Goal: Communication & Community: Answer question/provide support

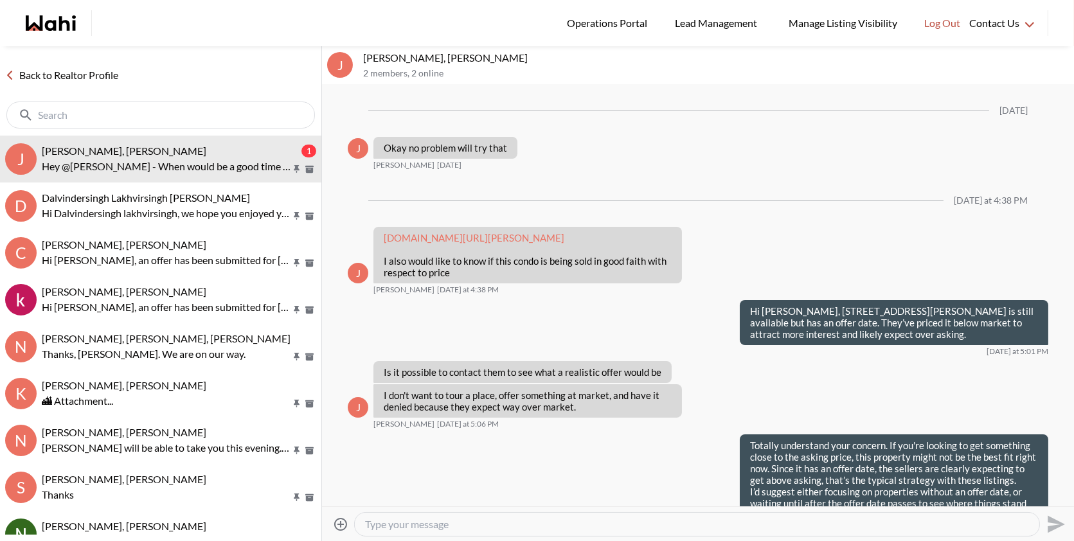
scroll to position [1253, 0]
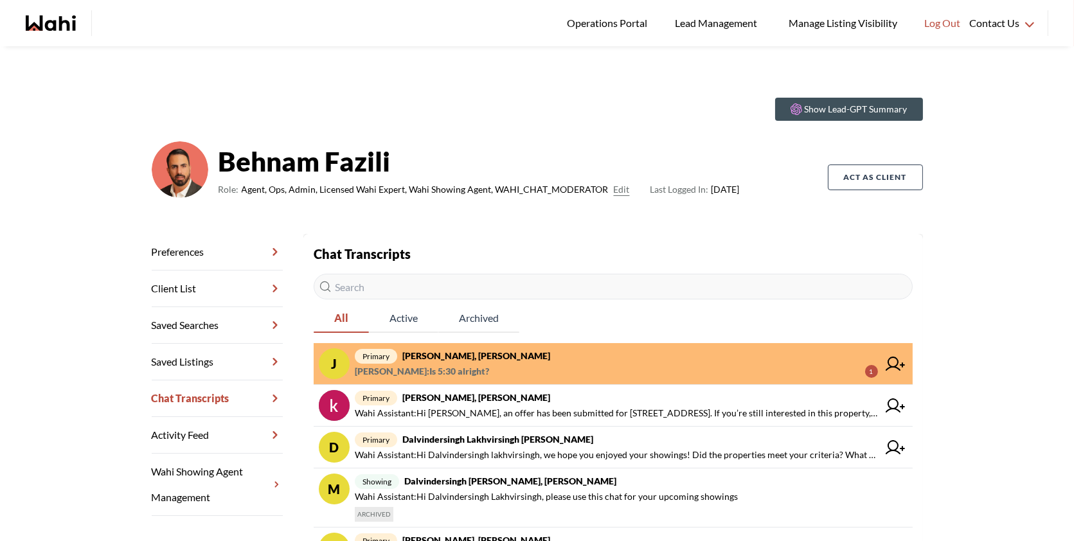
click at [747, 365] on span "Josh Hortaleza : Is 5:30 alright? 1" at bounding box center [616, 371] width 523 height 15
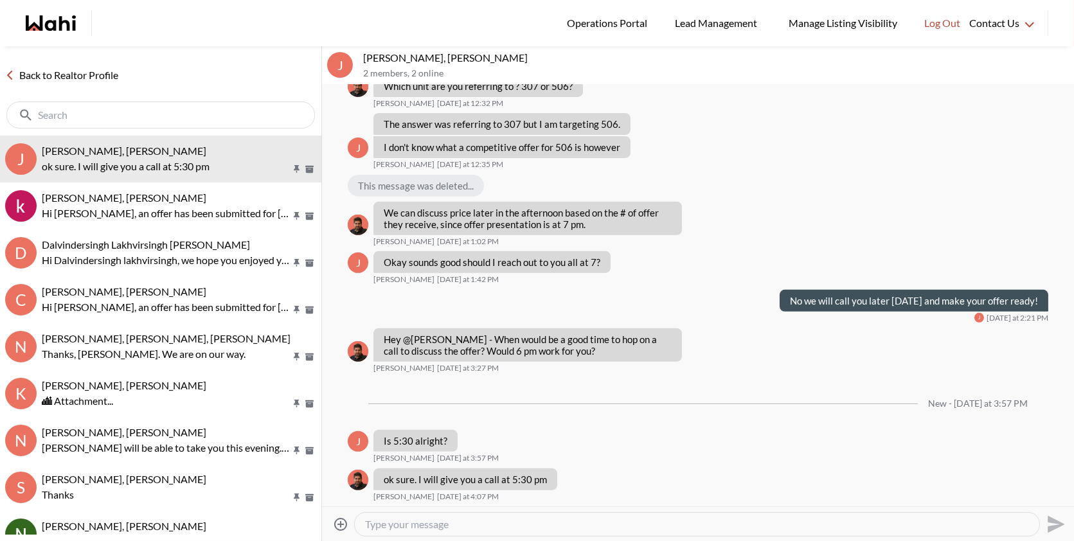
scroll to position [1123, 0]
click at [166, 116] on input "text" at bounding box center [162, 115] width 248 height 13
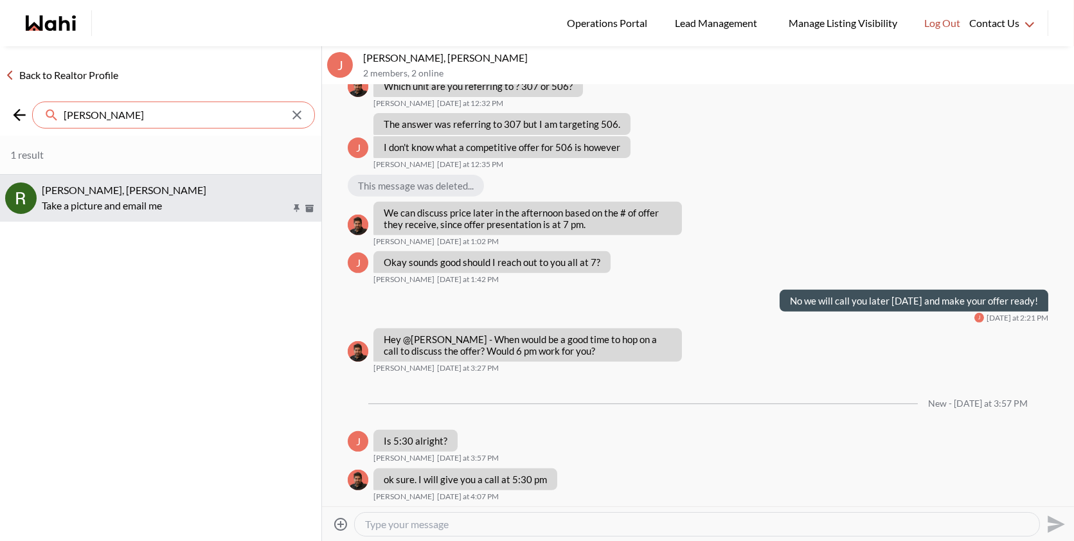
type input "rita"
click at [100, 190] on span "Rita Kukendran, Behnam" at bounding box center [124, 190] width 164 height 12
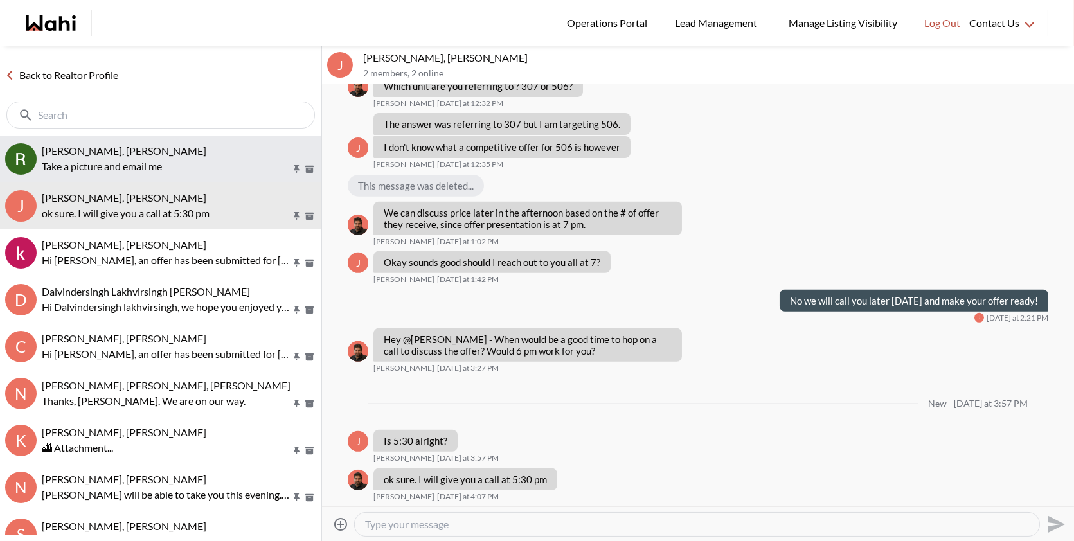
click at [102, 156] on div "[PERSON_NAME], [PERSON_NAME]" at bounding box center [179, 151] width 274 height 13
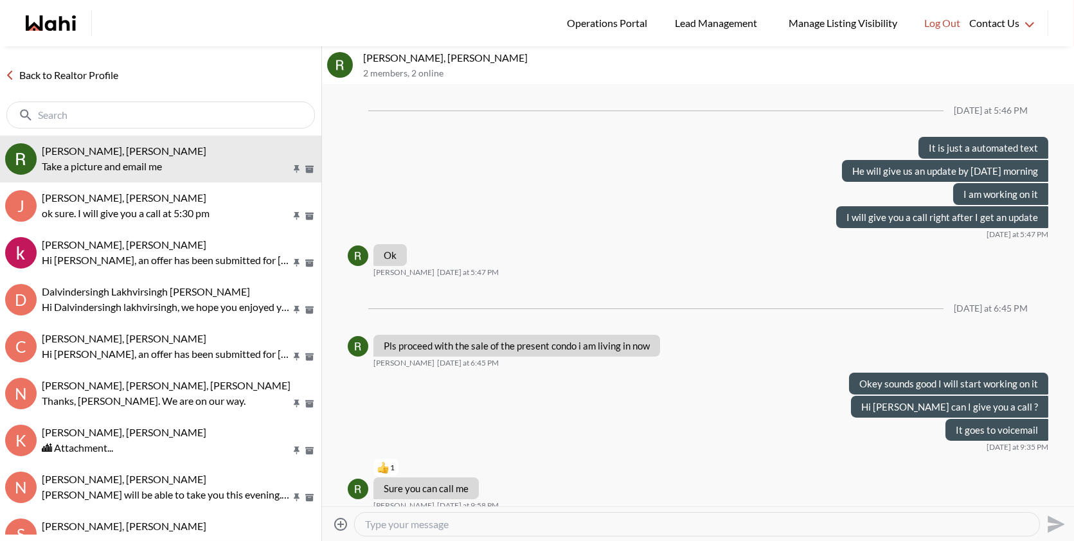
scroll to position [748, 0]
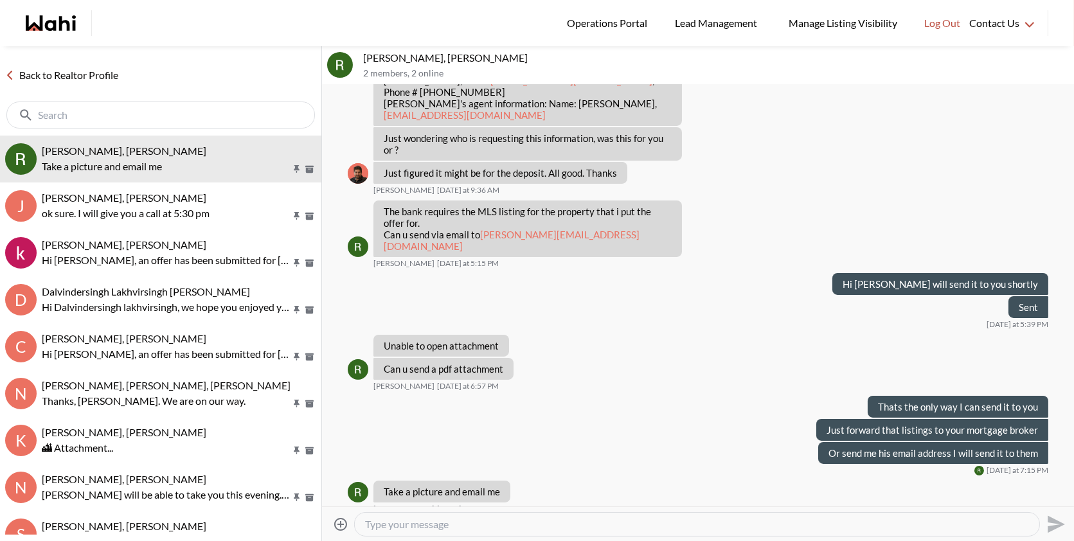
click at [430, 526] on textarea "Type your message" at bounding box center [697, 524] width 664 height 13
paste textarea "Hey Rita, just sent you the status certificate by email — please forward it to …"
click at [610, 522] on textarea "Hey Rita, just sent you the status certificate by email — please forward it to …" at bounding box center [697, 524] width 664 height 13
click at [851, 522] on textarea "Hey Rita, just sent you the status certificate by email,please forward it to yo…" at bounding box center [697, 524] width 664 height 13
click at [600, 526] on textarea "Hey Rita, just sent you the status certificate by email,please forward it to yo…" at bounding box center [697, 524] width 664 height 13
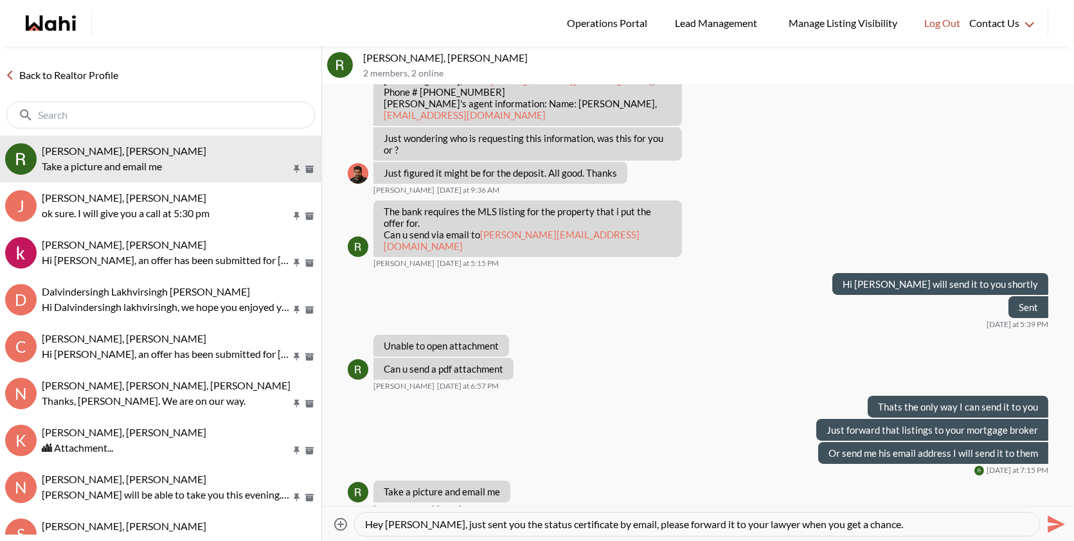
type textarea "Hey Rita, just sent you the status certificate by email, please forward it to y…"
click at [862, 515] on div "Hey [PERSON_NAME], just sent you the status certificate by email, please forwar…" at bounding box center [697, 524] width 684 height 23
click at [863, 526] on textarea "Hey [PERSON_NAME], just sent you the status certificate by email, please forwar…" at bounding box center [697, 524] width 664 height 13
click at [1045, 524] on icon "Send" at bounding box center [1054, 524] width 21 height 21
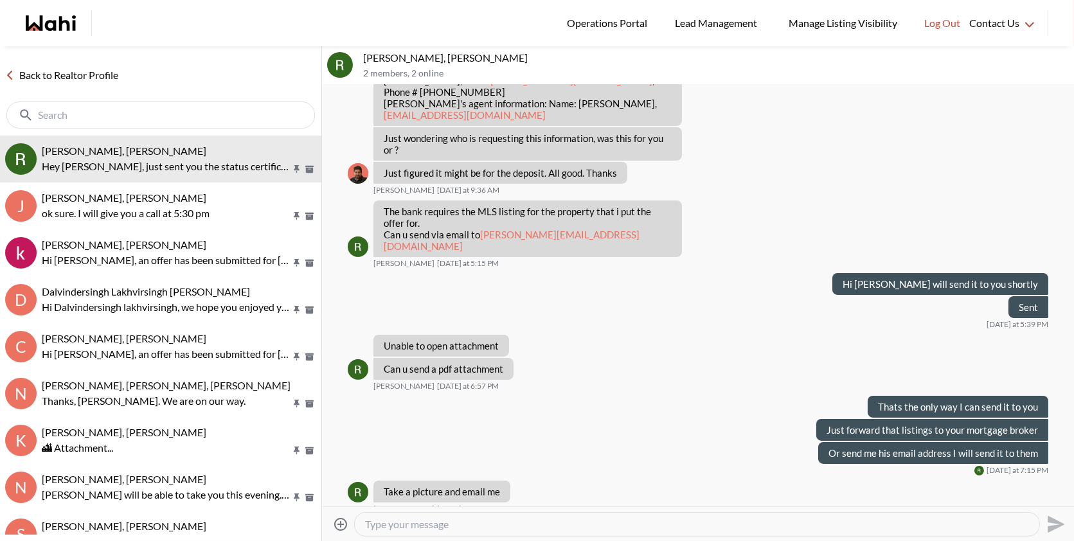
scroll to position [850, 0]
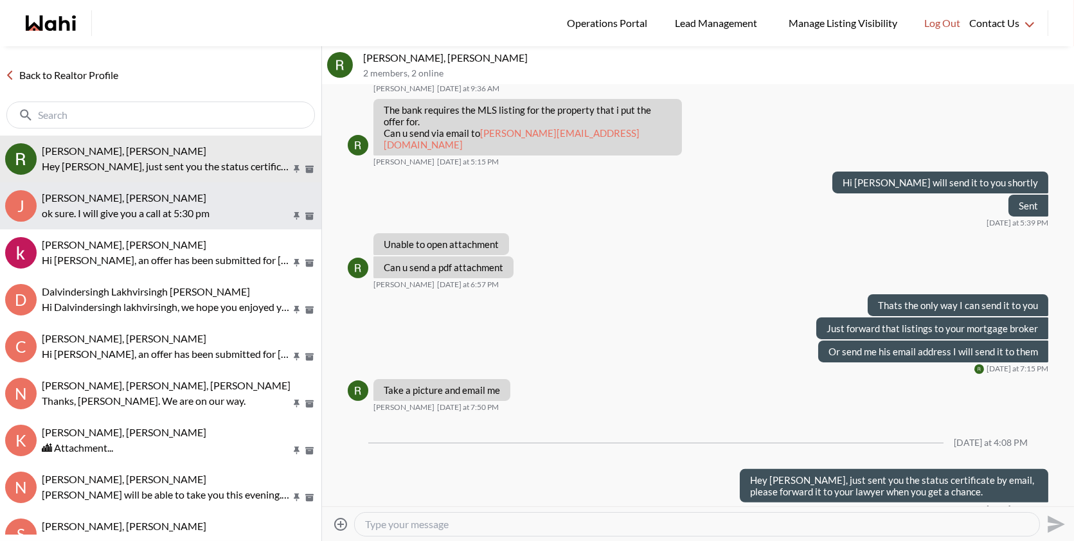
click at [237, 200] on div "[PERSON_NAME], [PERSON_NAME]" at bounding box center [179, 197] width 274 height 13
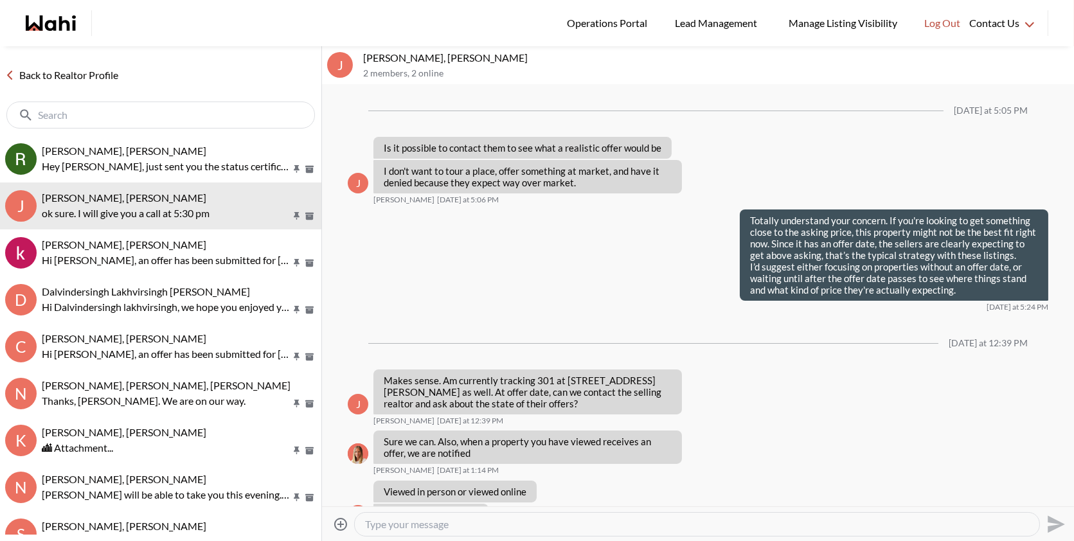
scroll to position [1071, 0]
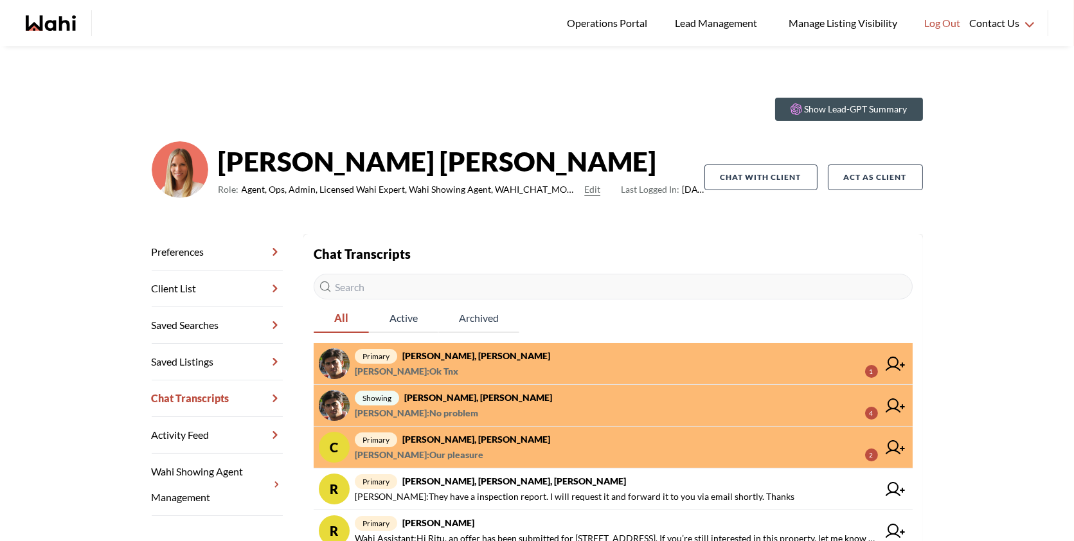
click at [617, 353] on span "primary Sachinkumar Mali, Michelle" at bounding box center [616, 355] width 523 height 15
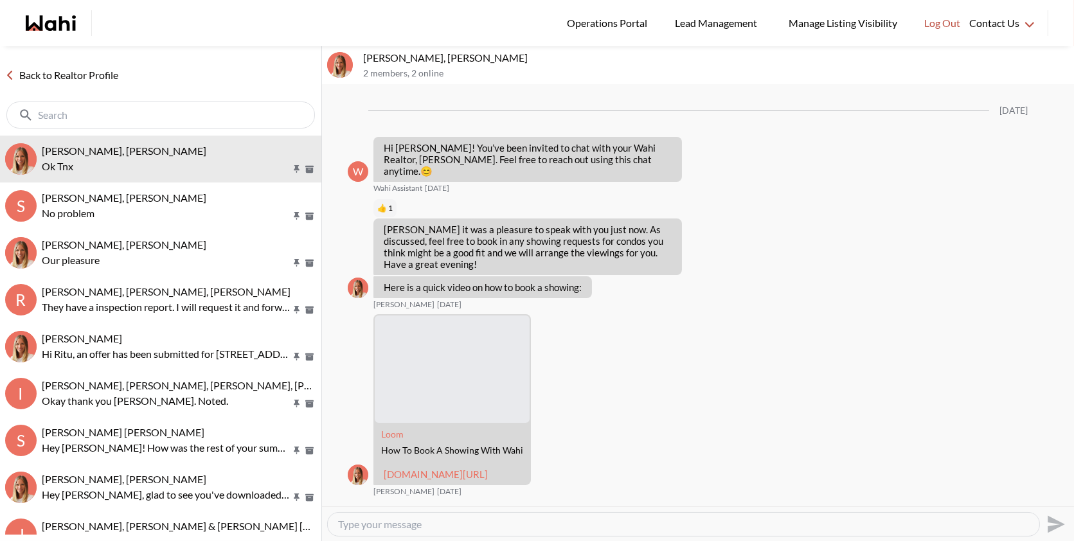
scroll to position [1051, 0]
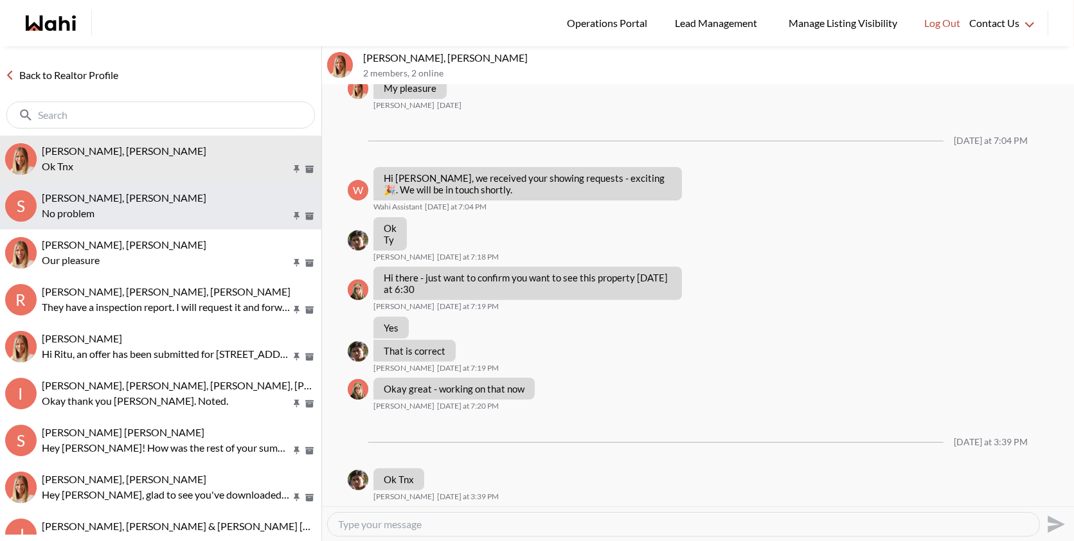
click at [115, 217] on p "No problem" at bounding box center [166, 213] width 249 height 15
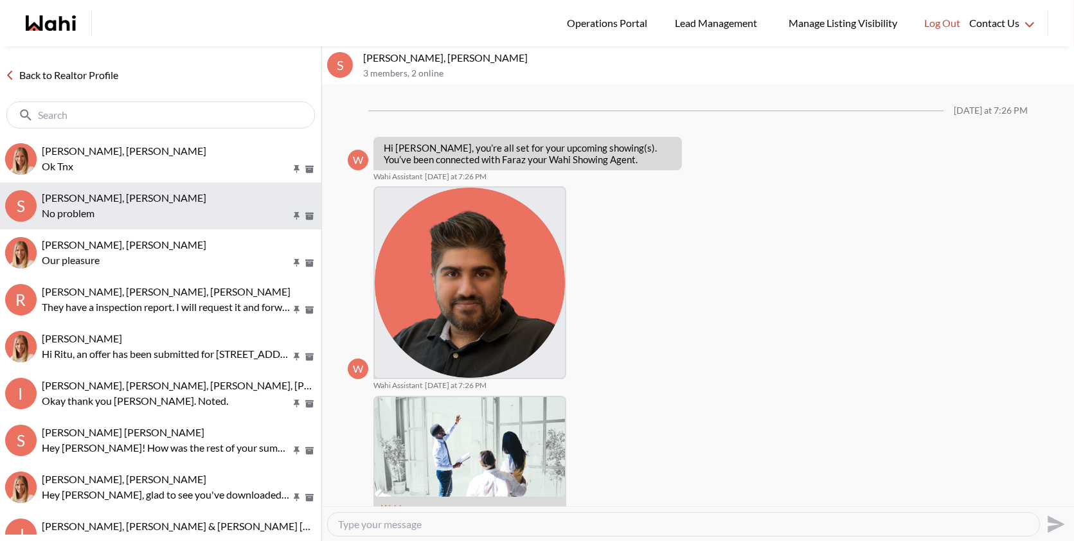
scroll to position [569, 0]
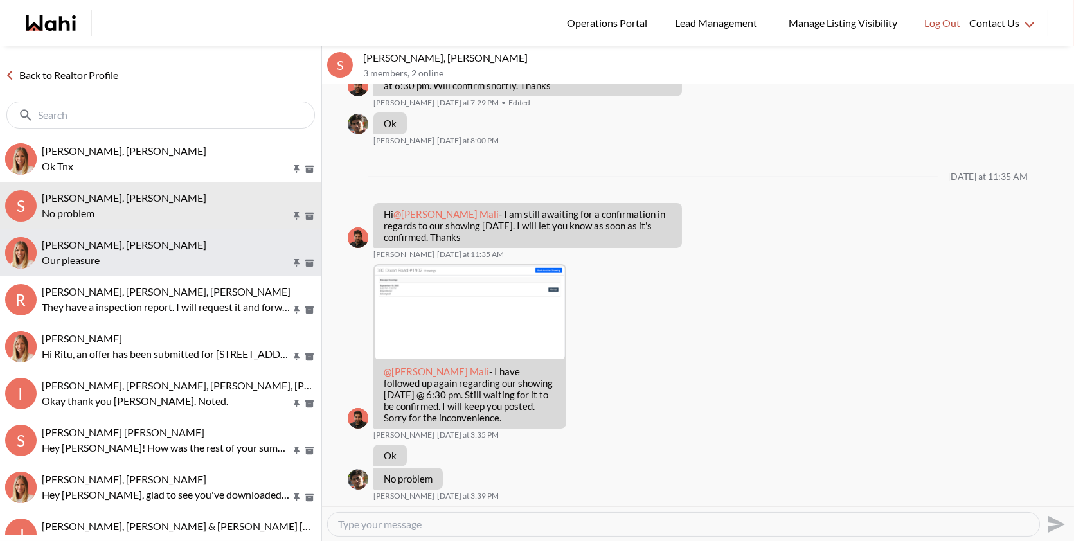
click at [111, 258] on p "Our pleasure" at bounding box center [166, 259] width 249 height 15
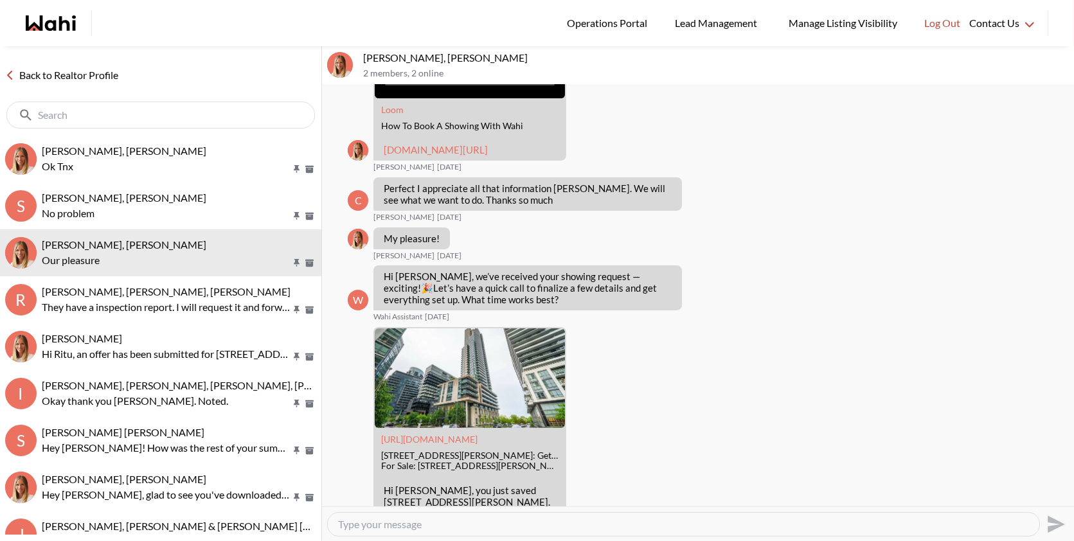
scroll to position [525, 0]
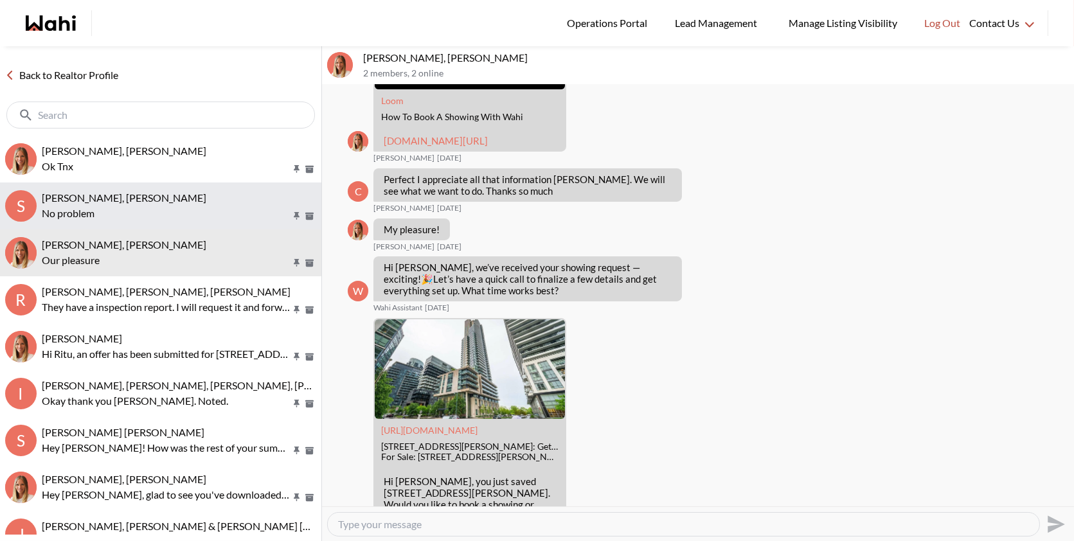
click at [154, 224] on button "S Sachinkumar Mali, Faraz, Michelle No problem" at bounding box center [160, 205] width 321 height 47
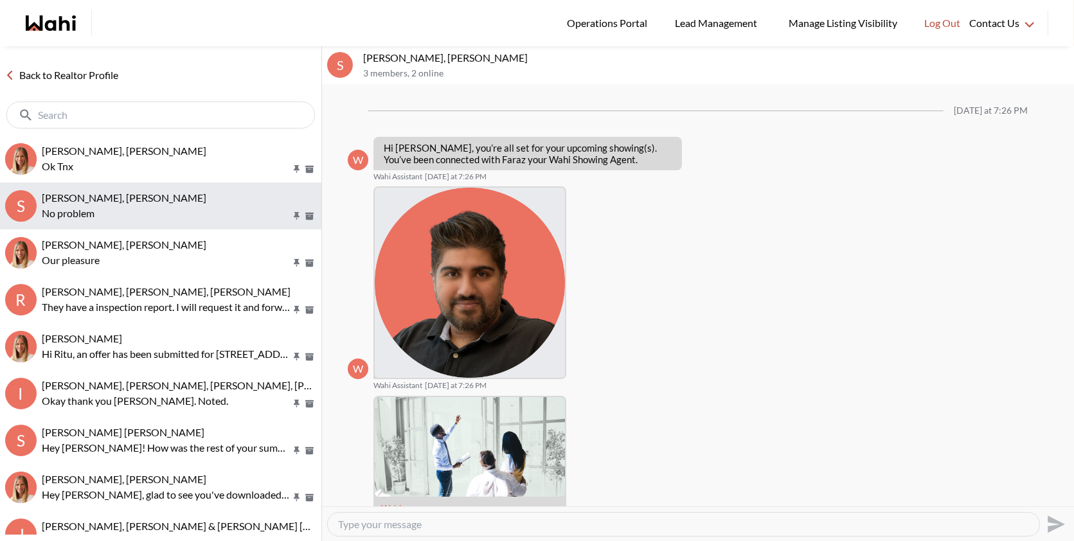
scroll to position [569, 0]
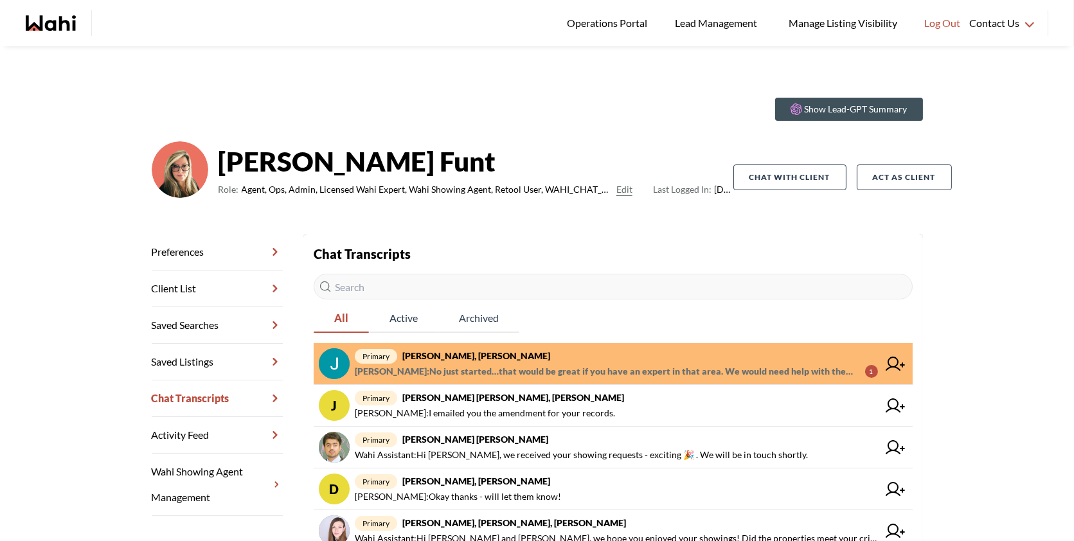
click at [484, 358] on strong "[PERSON_NAME], [PERSON_NAME]" at bounding box center [476, 355] width 148 height 11
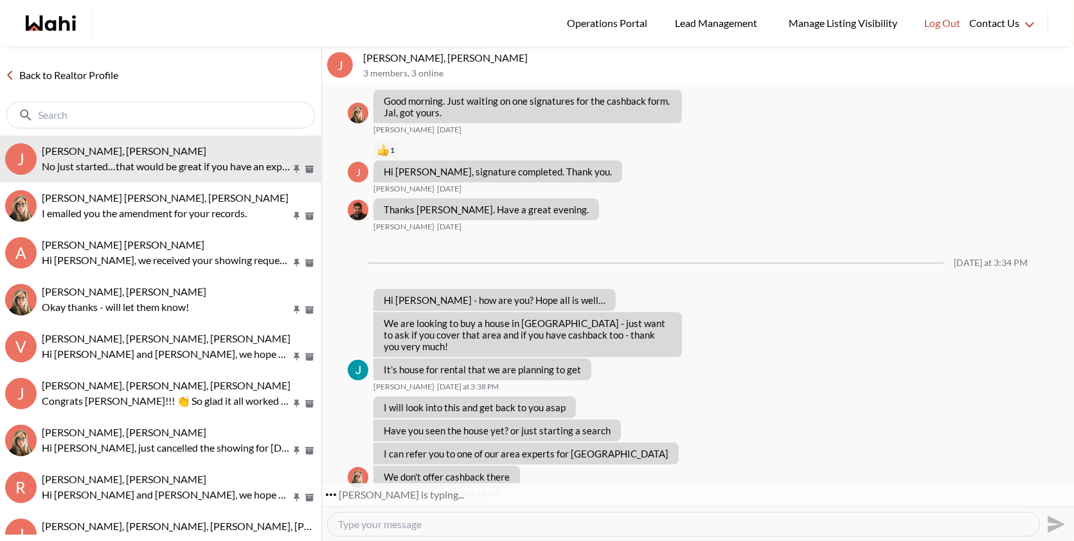
scroll to position [1302, 0]
drag, startPoint x: 518, startPoint y: 481, endPoint x: 383, endPoint y: 451, distance: 138.1
click at [383, 504] on div "No just started…that would be great if you have an expert in that area. We woul…" at bounding box center [527, 526] width 308 height 45
copy p "No just started…that would be great if you have an expert in that area. We woul…"
drag, startPoint x: 605, startPoint y: 394, endPoint x: 387, endPoint y: 394, distance: 217.8
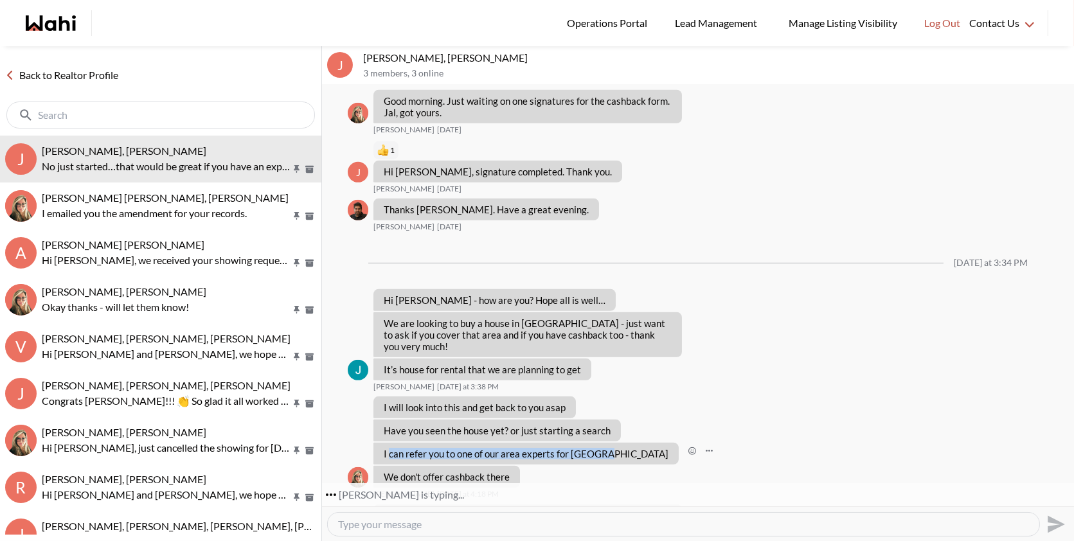
click at [387, 448] on p "I can refer you to one of our area experts for Windsor" at bounding box center [526, 454] width 285 height 12
copy p "can refer you to one of our area experts for Windsor"
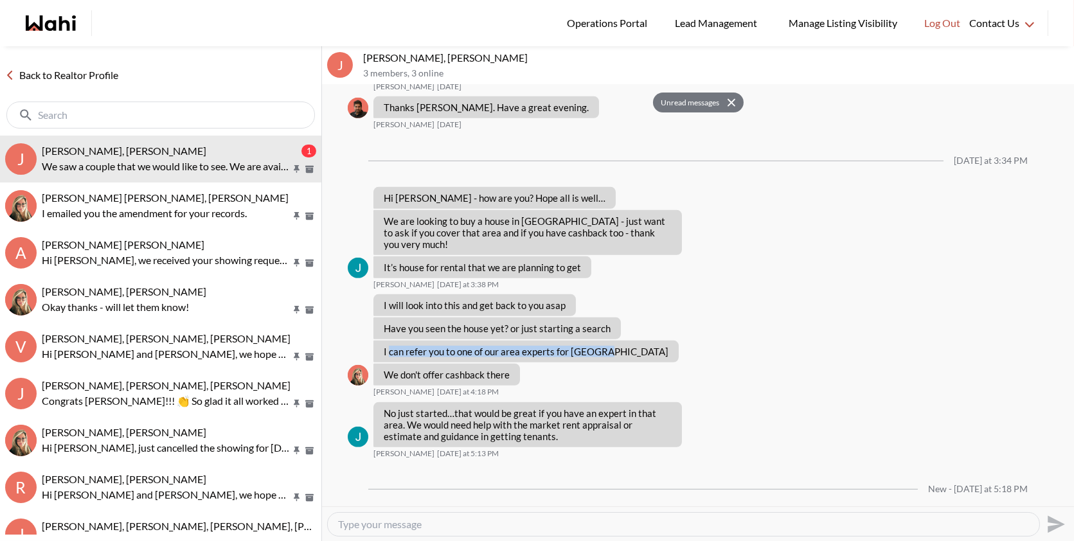
click at [418, 527] on textarea "Type your message" at bounding box center [683, 524] width 691 height 13
paste textarea "No problem at all — we’ll refer you to one of our area experts for Windsor. The…"
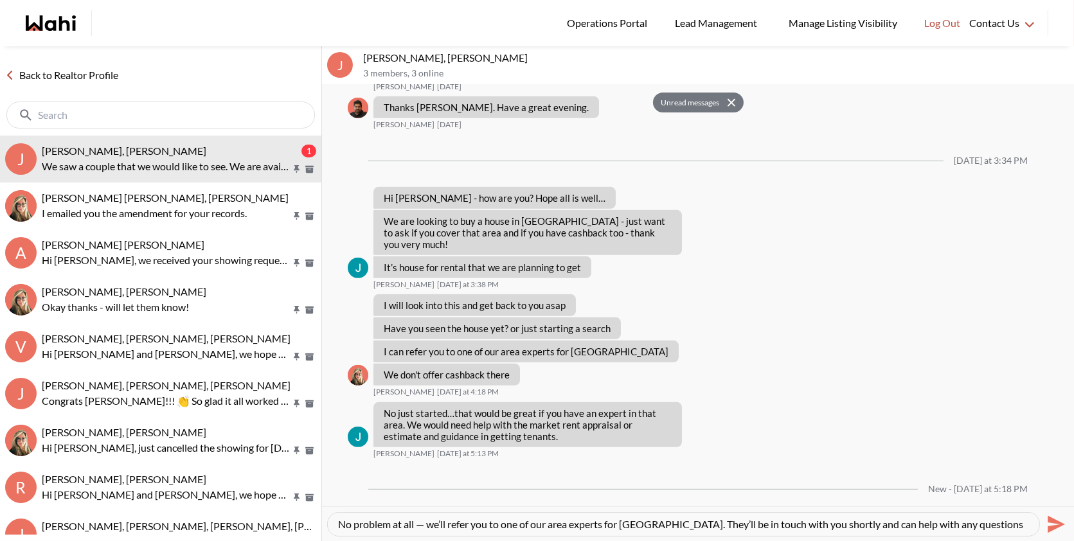
click at [427, 522] on textarea "No problem at all — we’ll refer you to one of our area experts for Windsor. The…" at bounding box center [683, 524] width 691 height 13
click at [545, 536] on div "No problem at all,we’ll refer you to one of our area experts for Windsor. They’…" at bounding box center [697, 523] width 741 height 29
click at [419, 527] on textarea "No problem at all,we’ll refer you to one of our area experts for Windsor. They’…" at bounding box center [683, 524] width 691 height 13
click at [814, 522] on textarea "No problem at all, we’ll refer you to one of our area experts for Windsor. They…" at bounding box center [683, 524] width 691 height 13
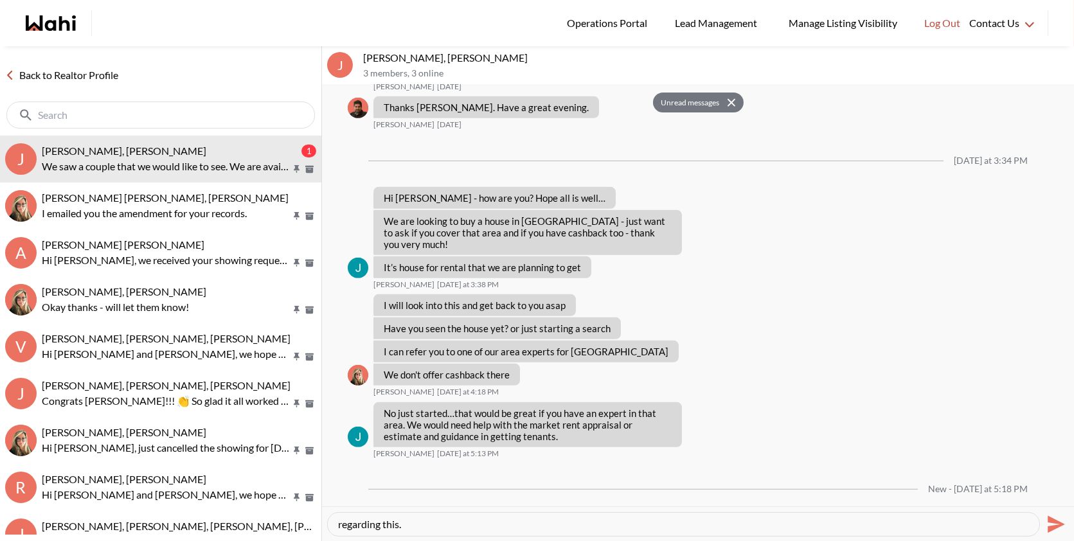
type textarea "No problem at all, we’ll refer you to one of our area experts for Windsor. They…"
click at [1061, 517] on icon "Send" at bounding box center [1054, 524] width 21 height 21
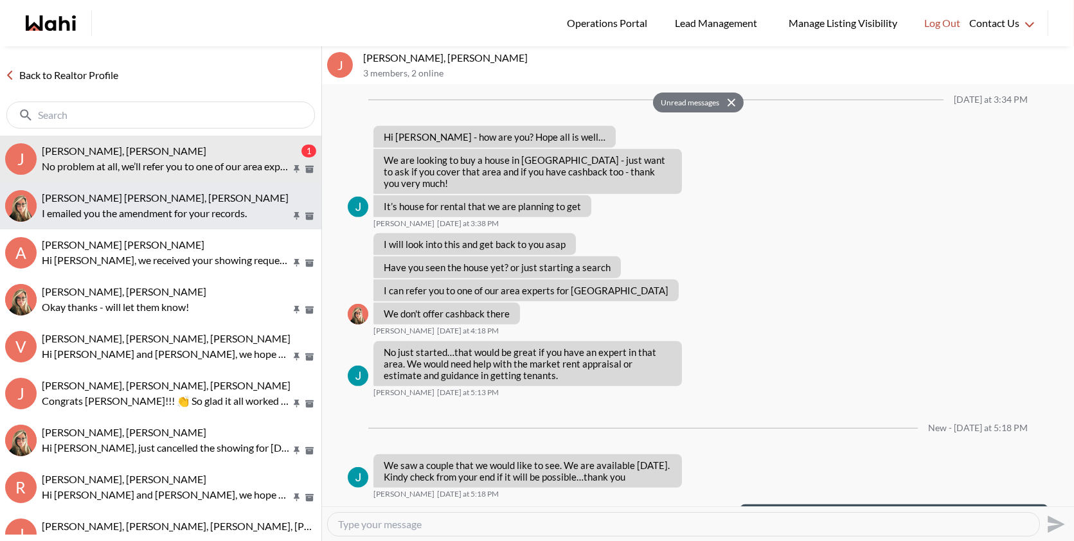
click at [177, 209] on p "I emailed you the amendment for your records." at bounding box center [166, 213] width 249 height 15
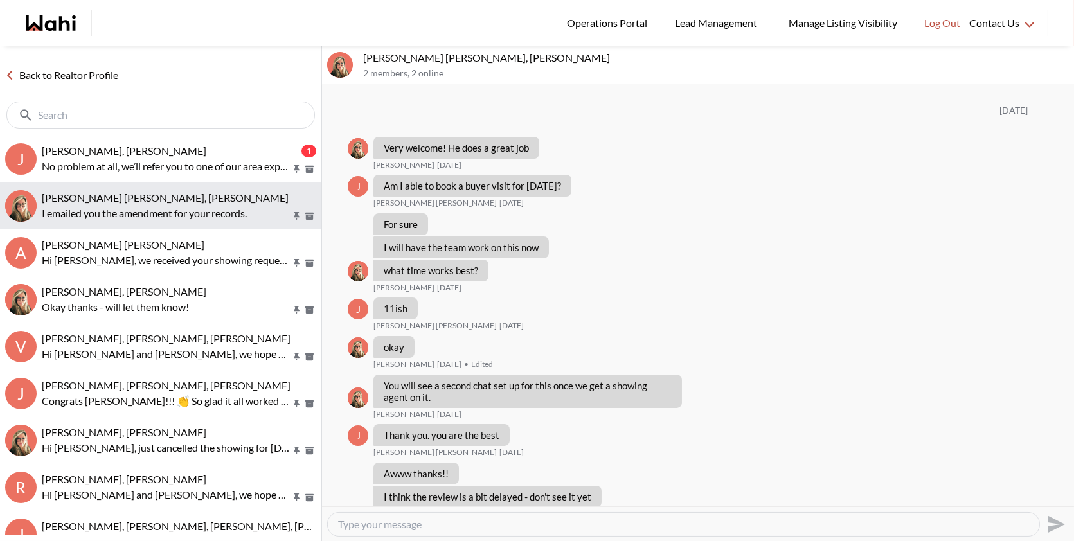
scroll to position [953, 0]
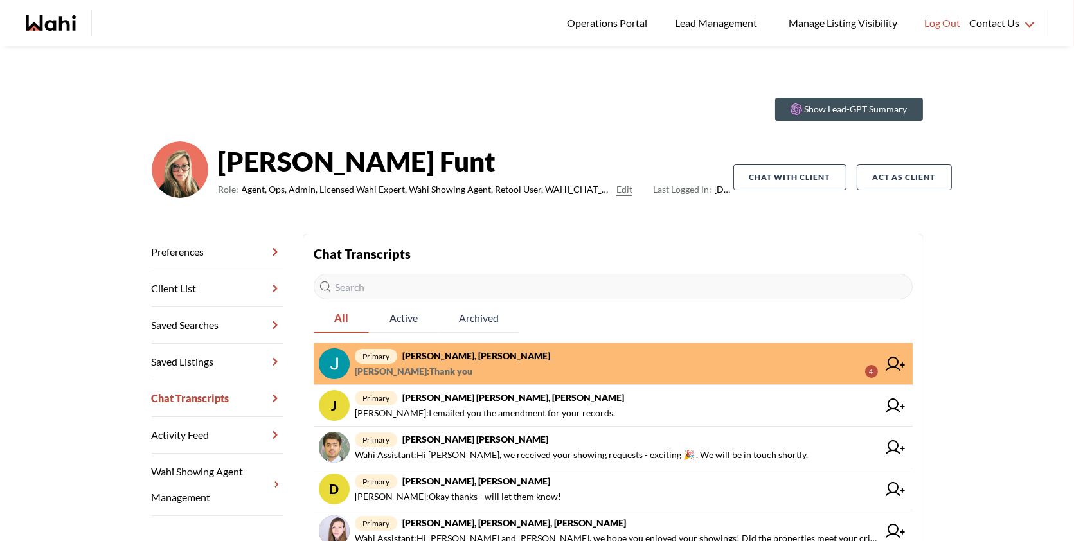
click at [561, 351] on span "primary Jal Leonor, JayJay Dagumboy, Barb" at bounding box center [616, 355] width 523 height 15
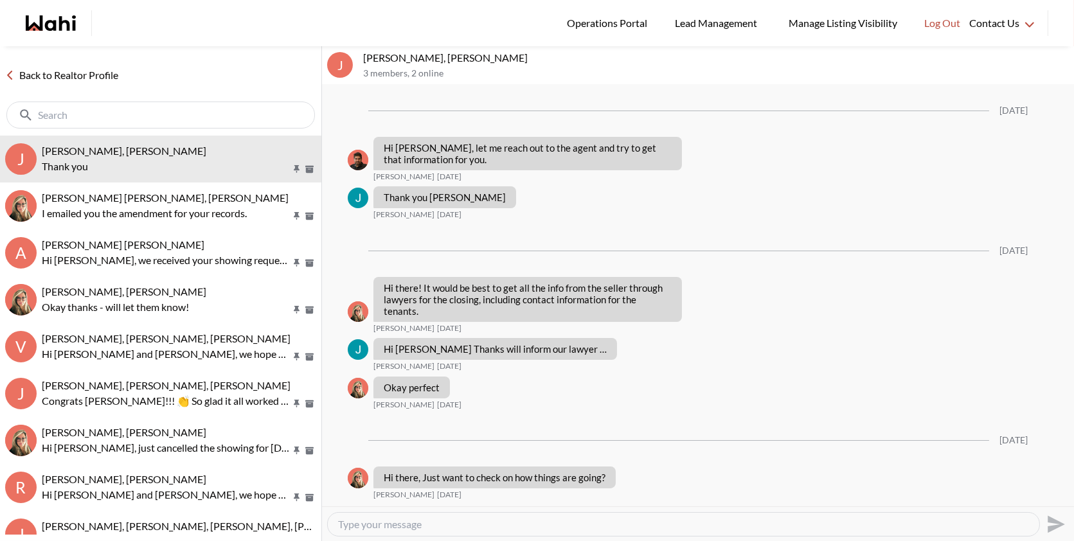
scroll to position [1215, 0]
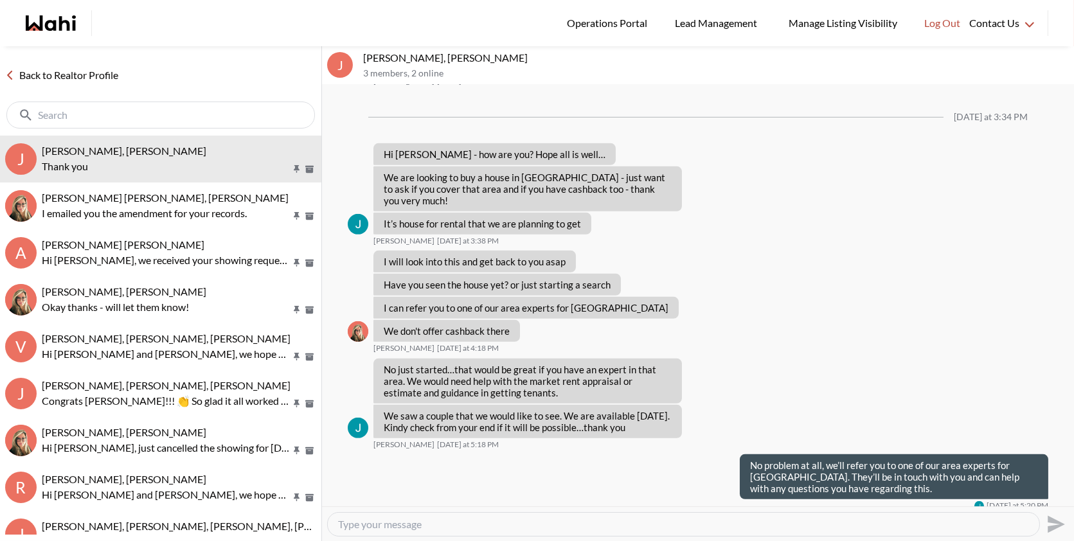
click at [459, 533] on div at bounding box center [683, 524] width 711 height 23
click at [451, 526] on textarea "Type your message" at bounding box center [683, 524] width 691 height 13
type textarea "Anytime!"
click at [1050, 517] on icon "Send" at bounding box center [1055, 523] width 17 height 17
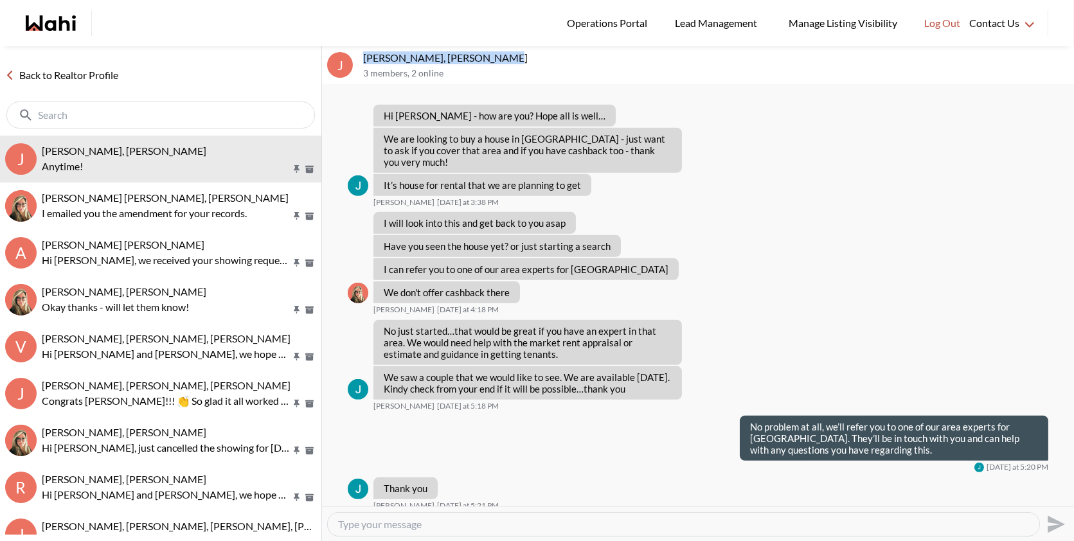
drag, startPoint x: 493, startPoint y: 60, endPoint x: 362, endPoint y: 63, distance: 130.5
click at [362, 63] on div "J Jal Leonor, JayJay Dagumboy, Barb 3 members , 2 online" at bounding box center [698, 65] width 752 height 39
copy p "Jal Leonor, JayJay Dagumboy"
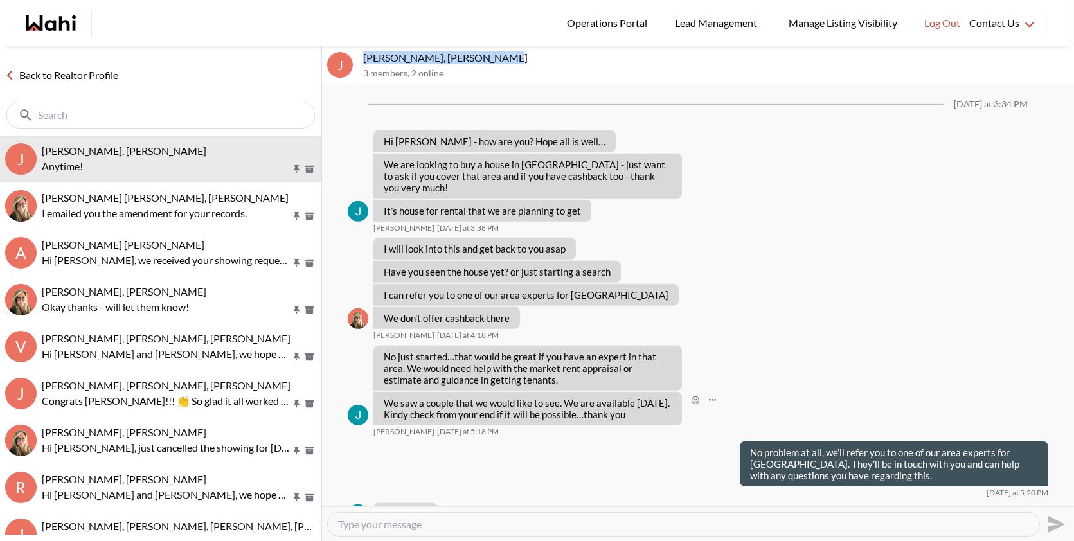
scroll to position [1221, 0]
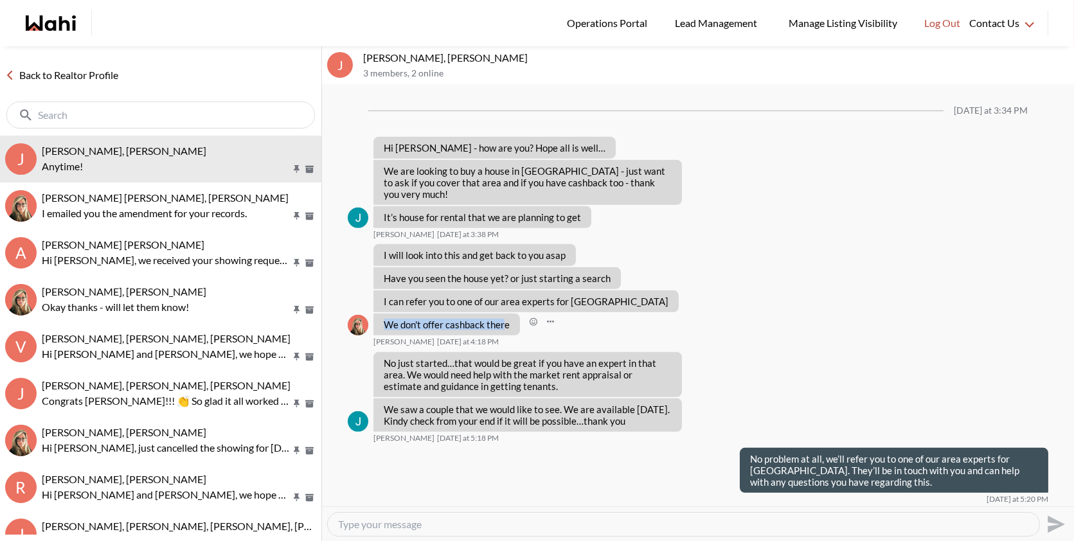
drag, startPoint x: 506, startPoint y: 276, endPoint x: 382, endPoint y: 272, distance: 124.1
click at [382, 314] on div "We don't offer cashback there" at bounding box center [446, 325] width 146 height 22
drag, startPoint x: 513, startPoint y: 280, endPoint x: 376, endPoint y: 273, distance: 137.0
click at [376, 314] on div "We don't offer cashback there" at bounding box center [446, 325] width 146 height 22
copy p "We don't offer cashback there"
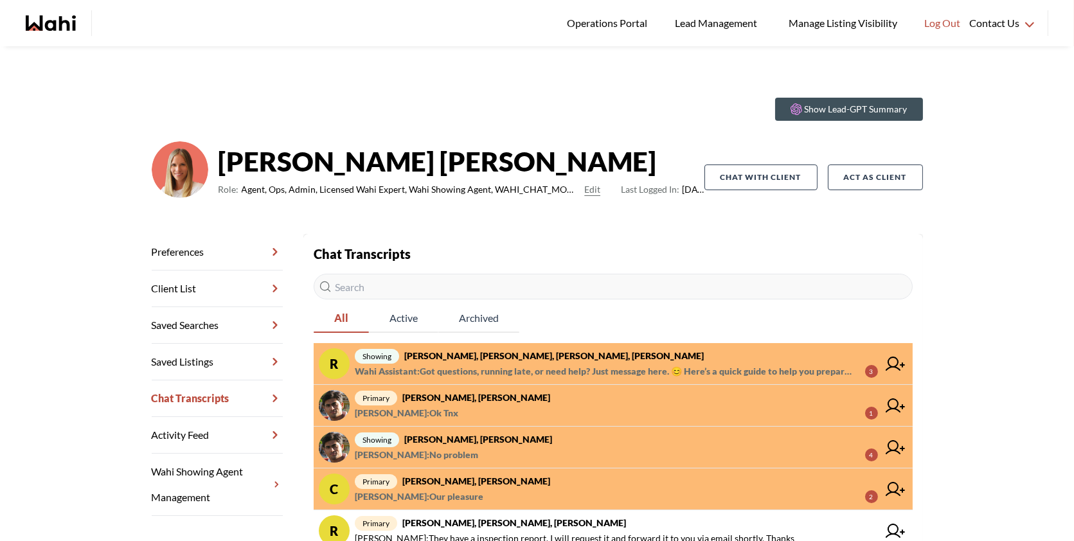
click at [660, 367] on span "Wahi Assistant : Got questions, running late, or need help? Just message here. …" at bounding box center [605, 371] width 500 height 15
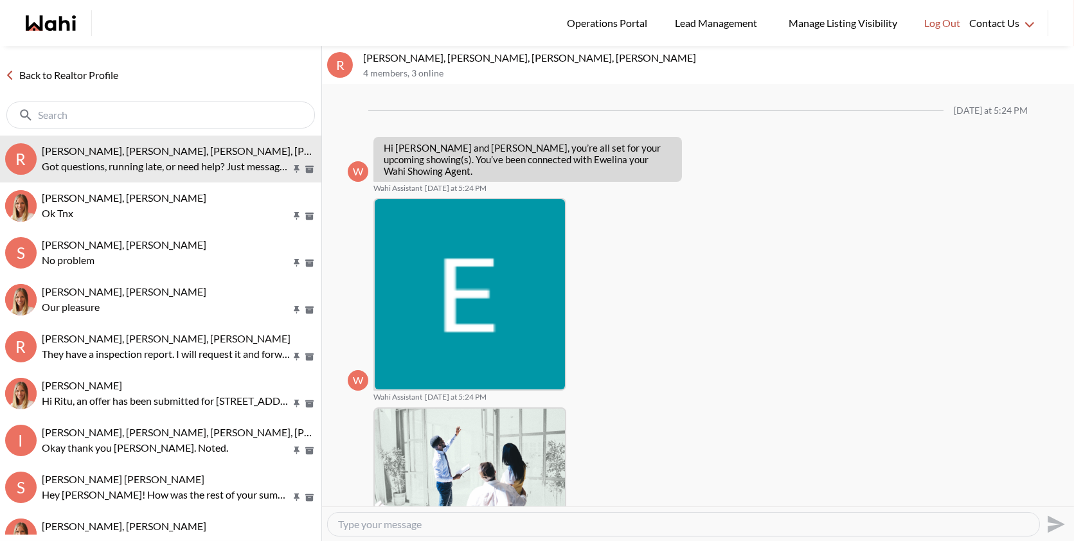
scroll to position [125, 0]
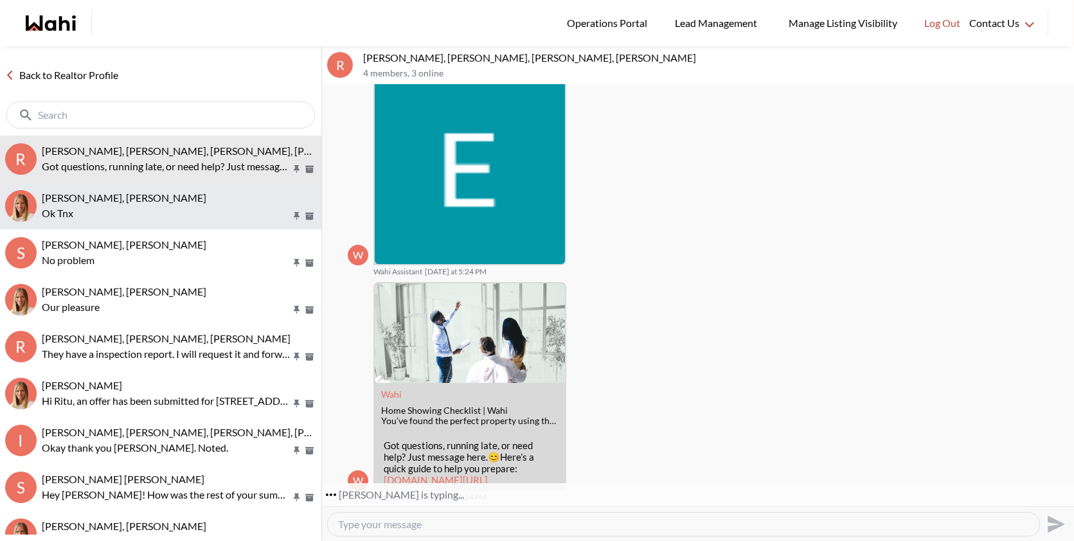
click at [174, 213] on p "Ok Tnx" at bounding box center [166, 213] width 249 height 15
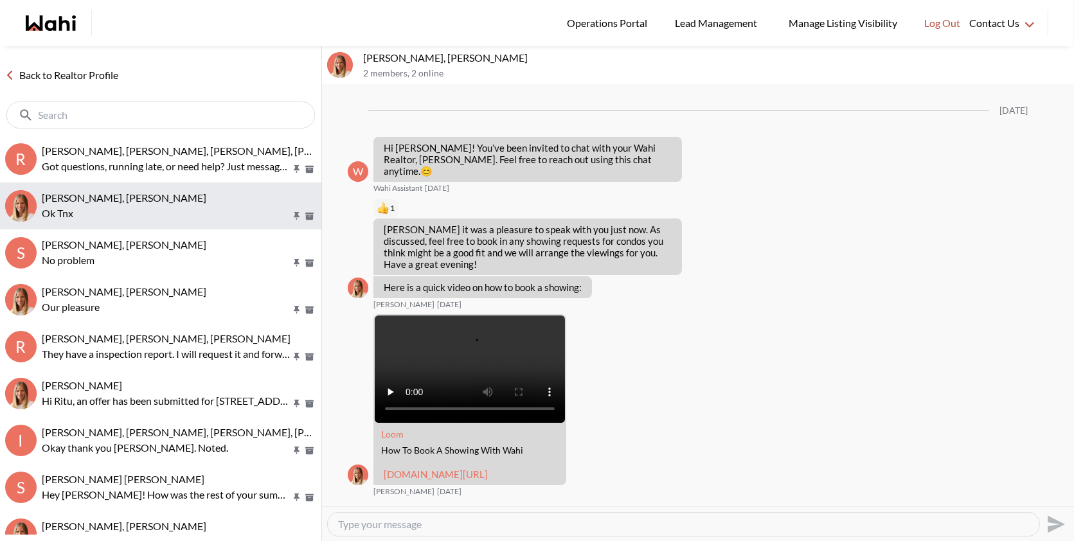
scroll to position [1051, 0]
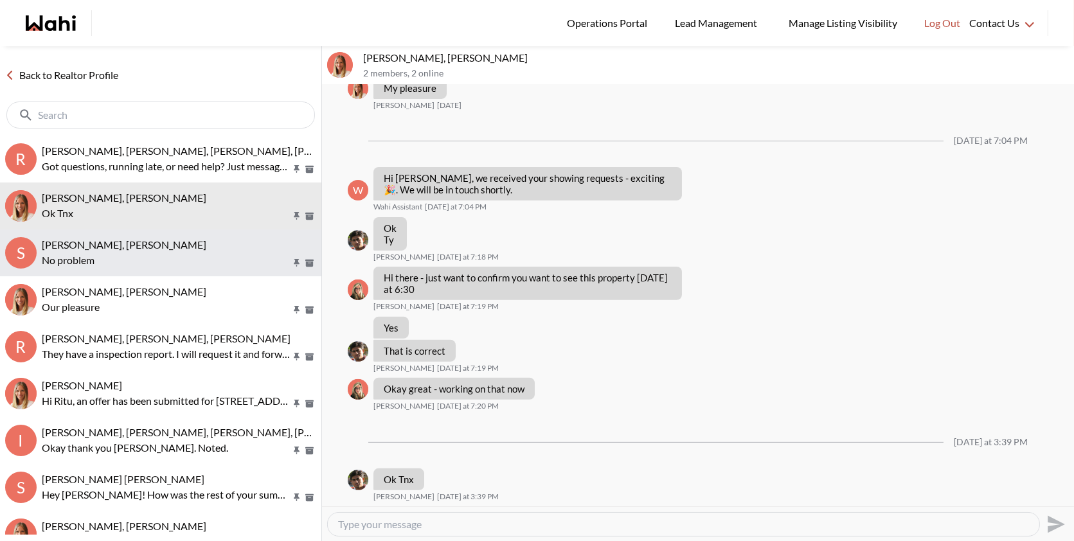
click at [163, 249] on span "Sachinkumar Mali, Faraz, Michelle" at bounding box center [124, 244] width 164 height 12
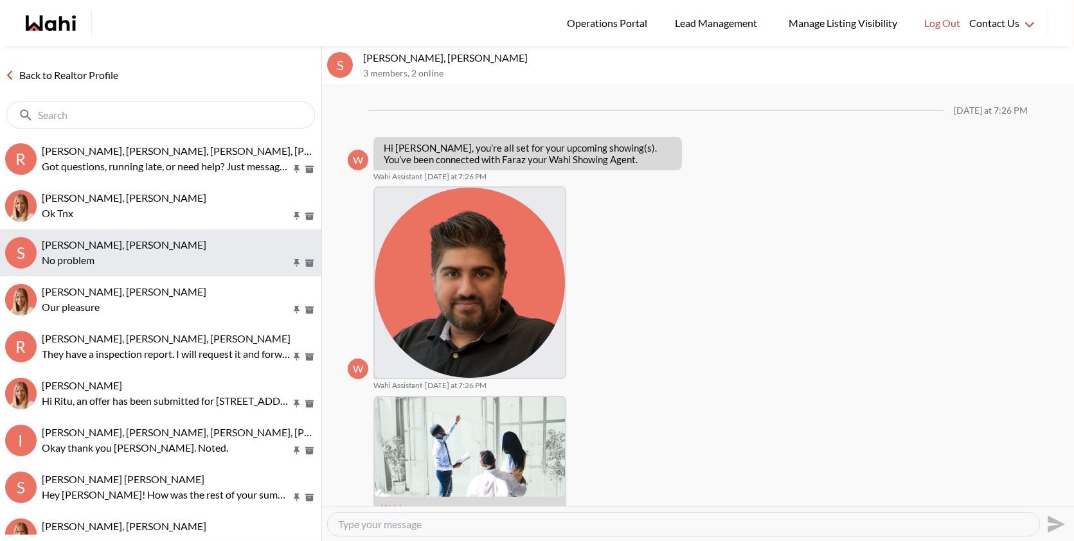
scroll to position [569, 0]
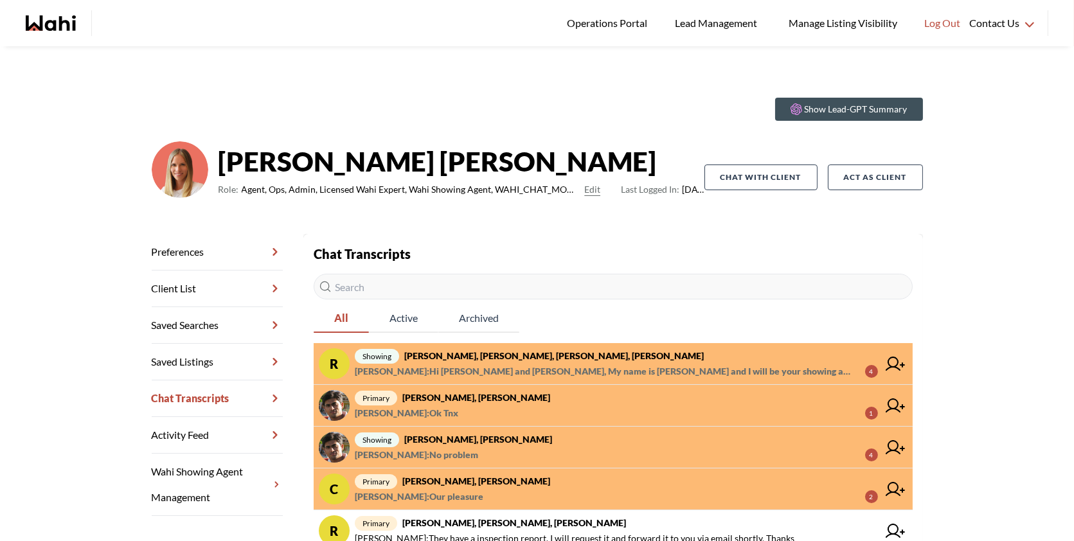
click at [496, 370] on span "Ewelina Weglarz : Hi Rory and Amber, My name is Ewelina Weglarz and I will be y…" at bounding box center [605, 371] width 500 height 15
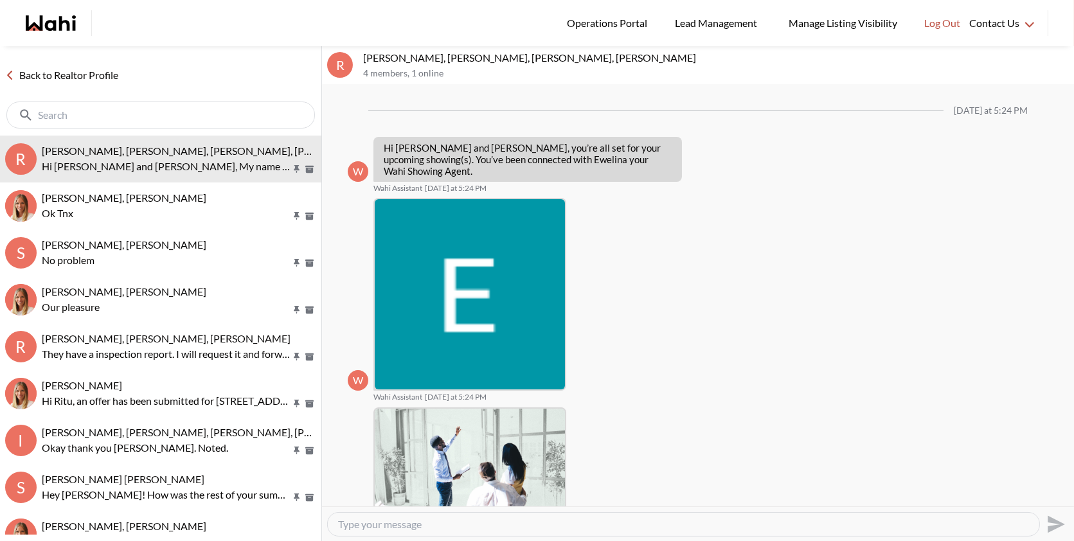
scroll to position [198, 0]
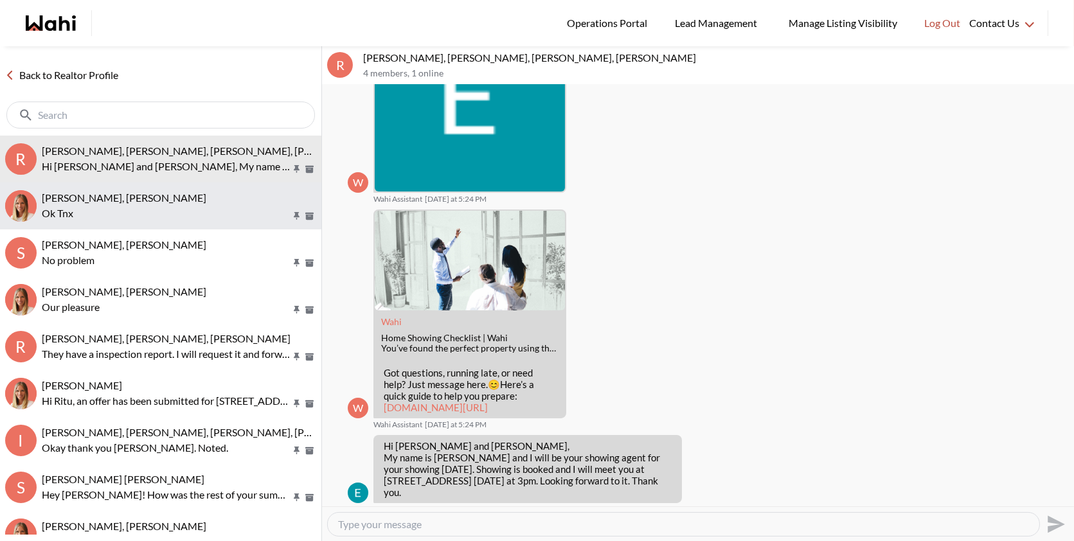
click at [146, 188] on button "Sachinkumar Mali, Michelle Ok Tnx" at bounding box center [160, 205] width 321 height 47
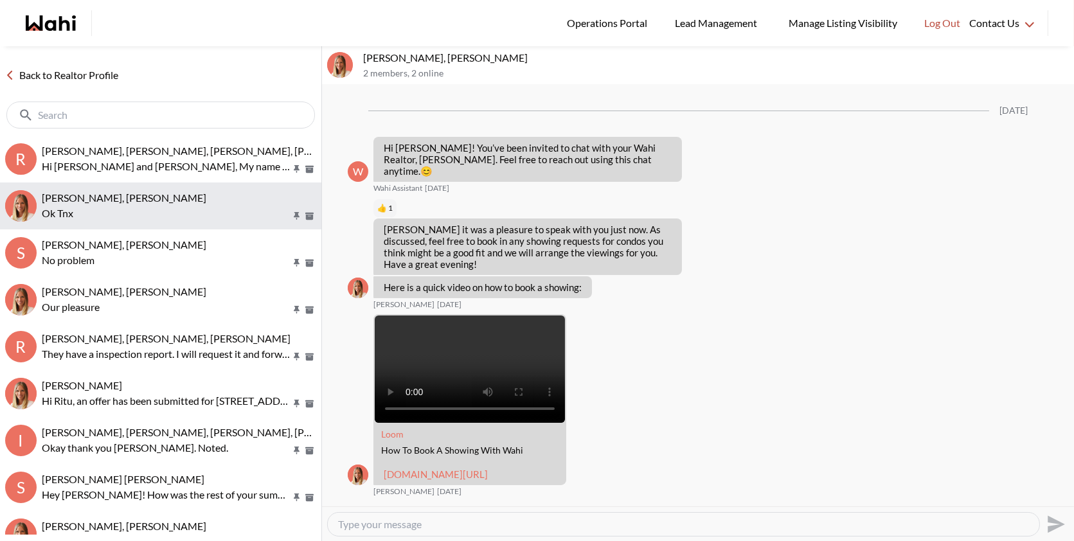
scroll to position [1051, 0]
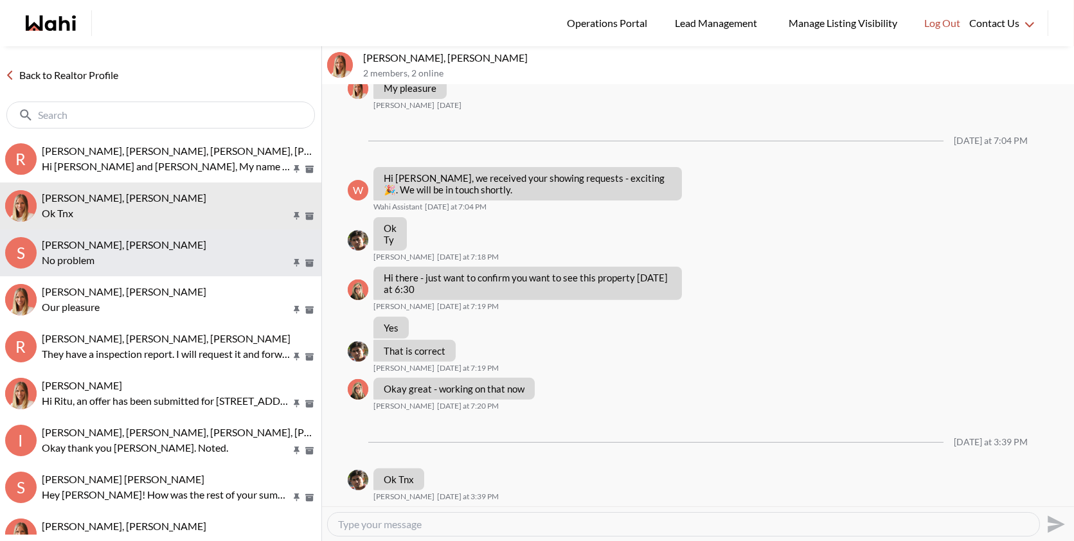
click at [155, 238] on span "Sachinkumar Mali, Faraz, Michelle" at bounding box center [124, 244] width 164 height 12
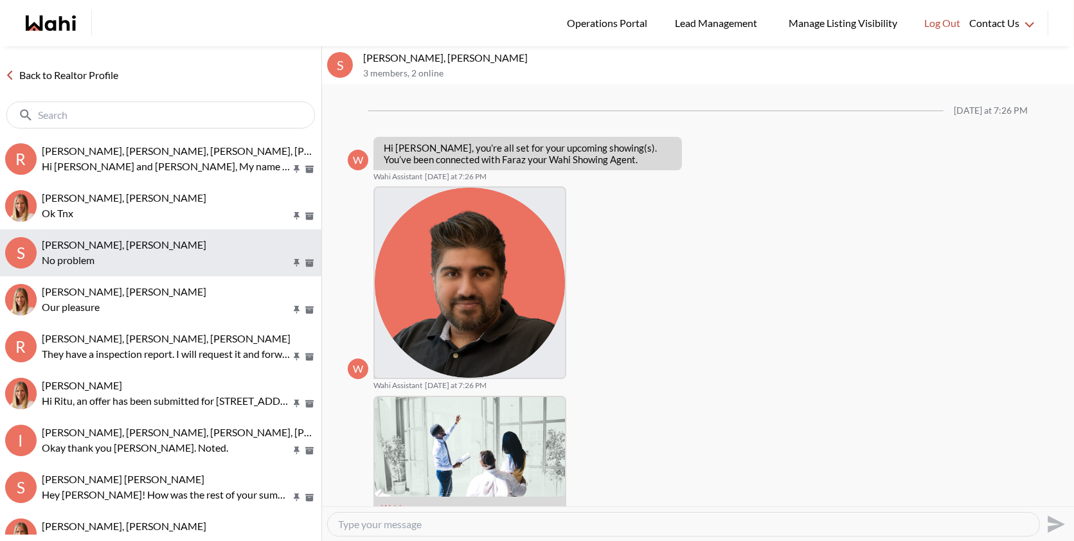
scroll to position [569, 0]
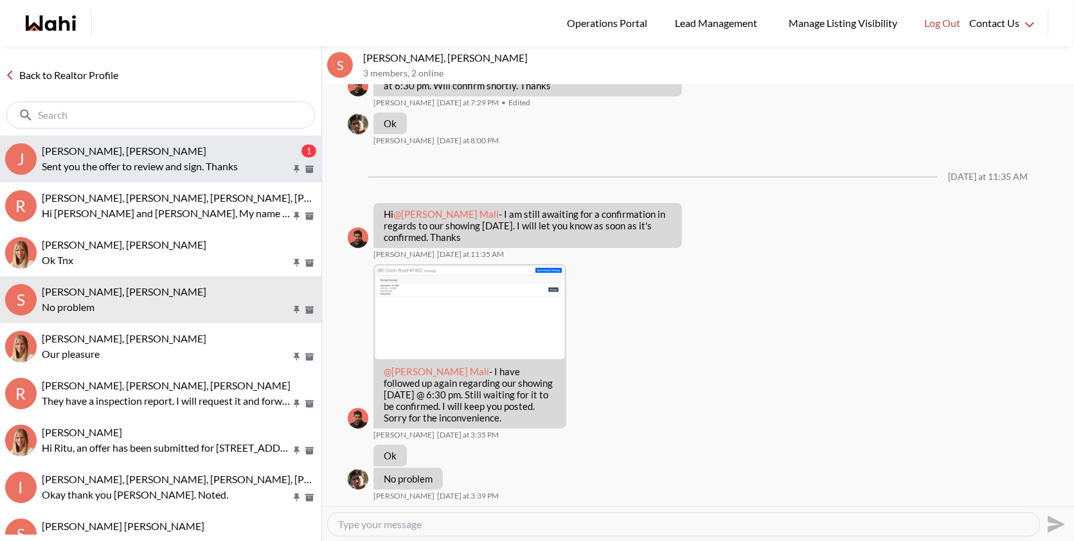
click at [242, 175] on button "J Josh Hortaleza, Behnam 1 Sent you the offer to review and sign. Thanks" at bounding box center [160, 159] width 321 height 47
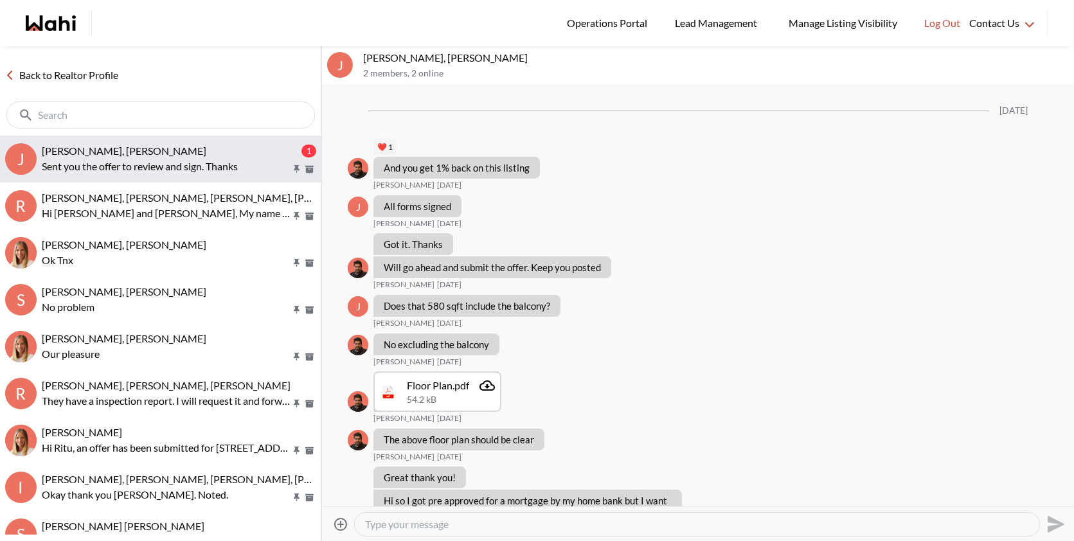
scroll to position [5697, 0]
